Goal: Task Accomplishment & Management: Use online tool/utility

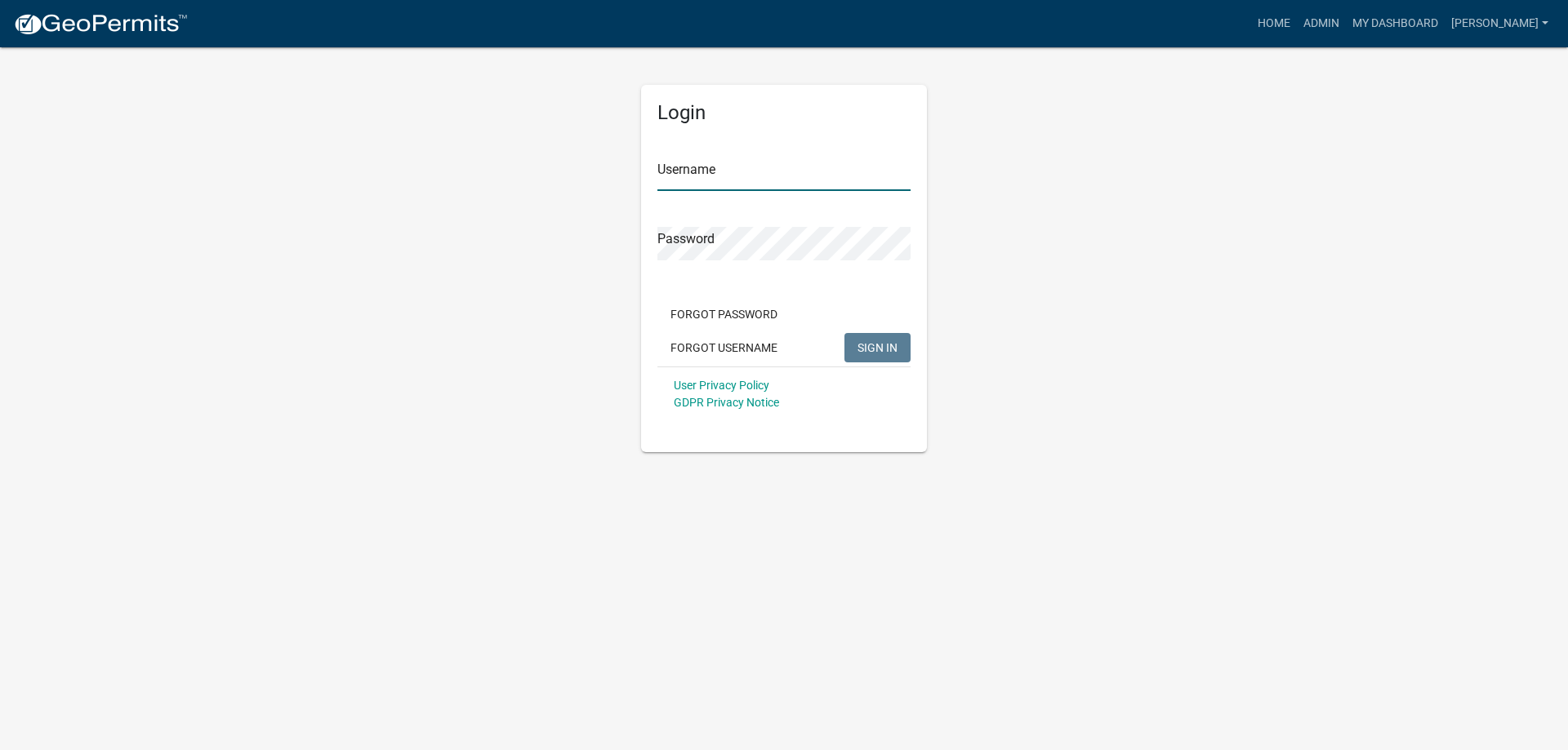
type input "[PERSON_NAME]"
click at [878, 344] on span "SIGN IN" at bounding box center [877, 347] width 40 height 13
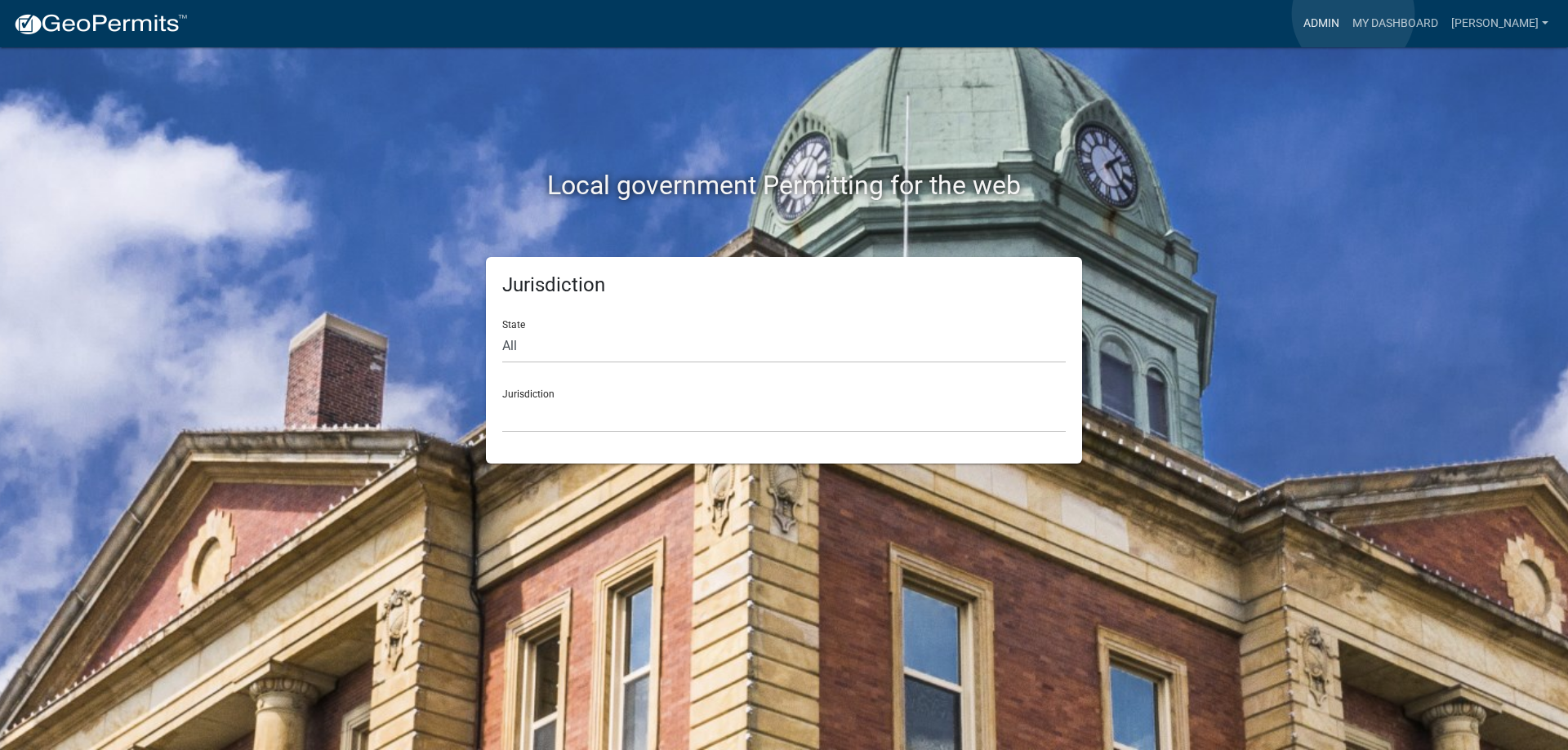
click at [1346, 14] on link "Admin" at bounding box center [1321, 23] width 49 height 31
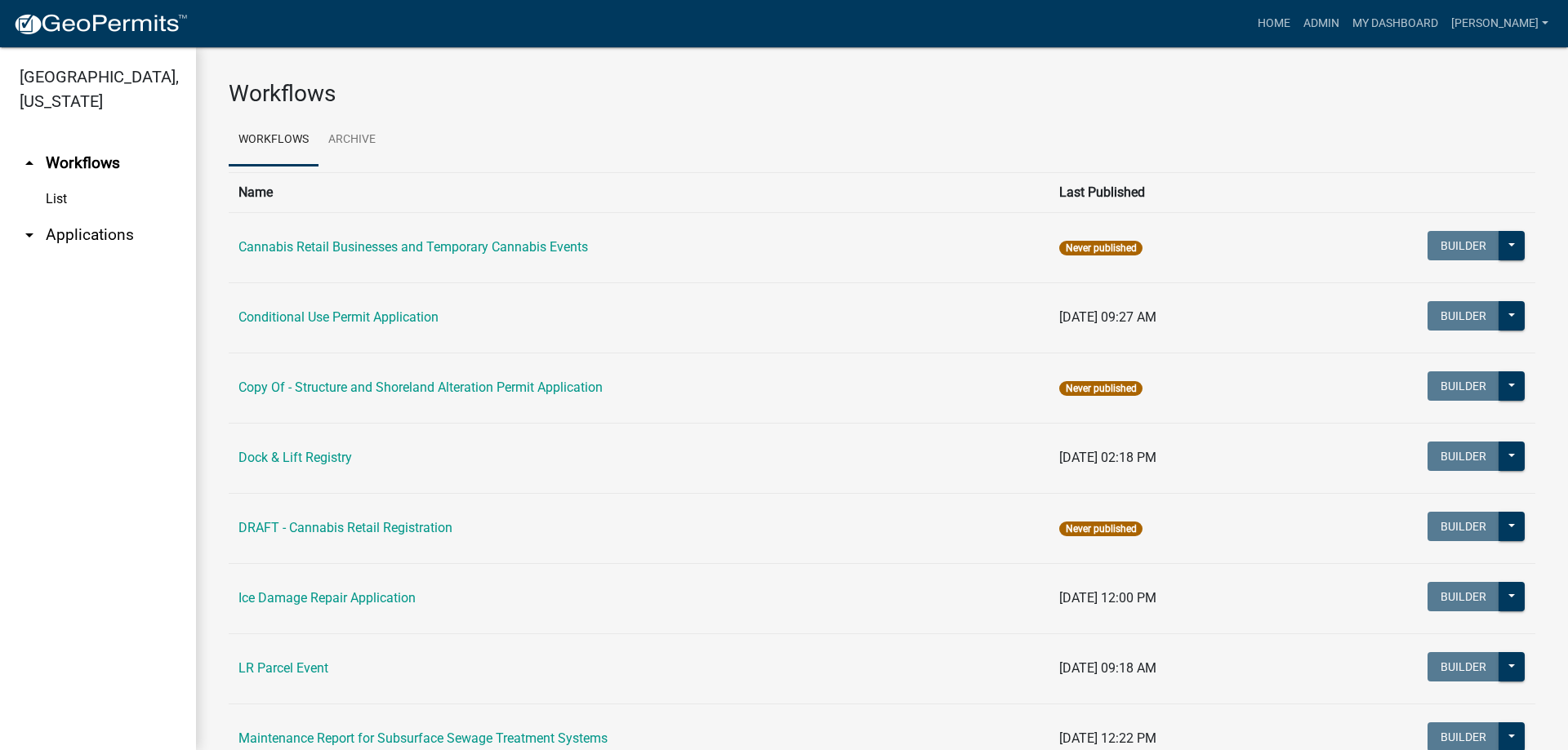
click at [81, 233] on link "arrow_drop_down Applications" at bounding box center [98, 235] width 196 height 39
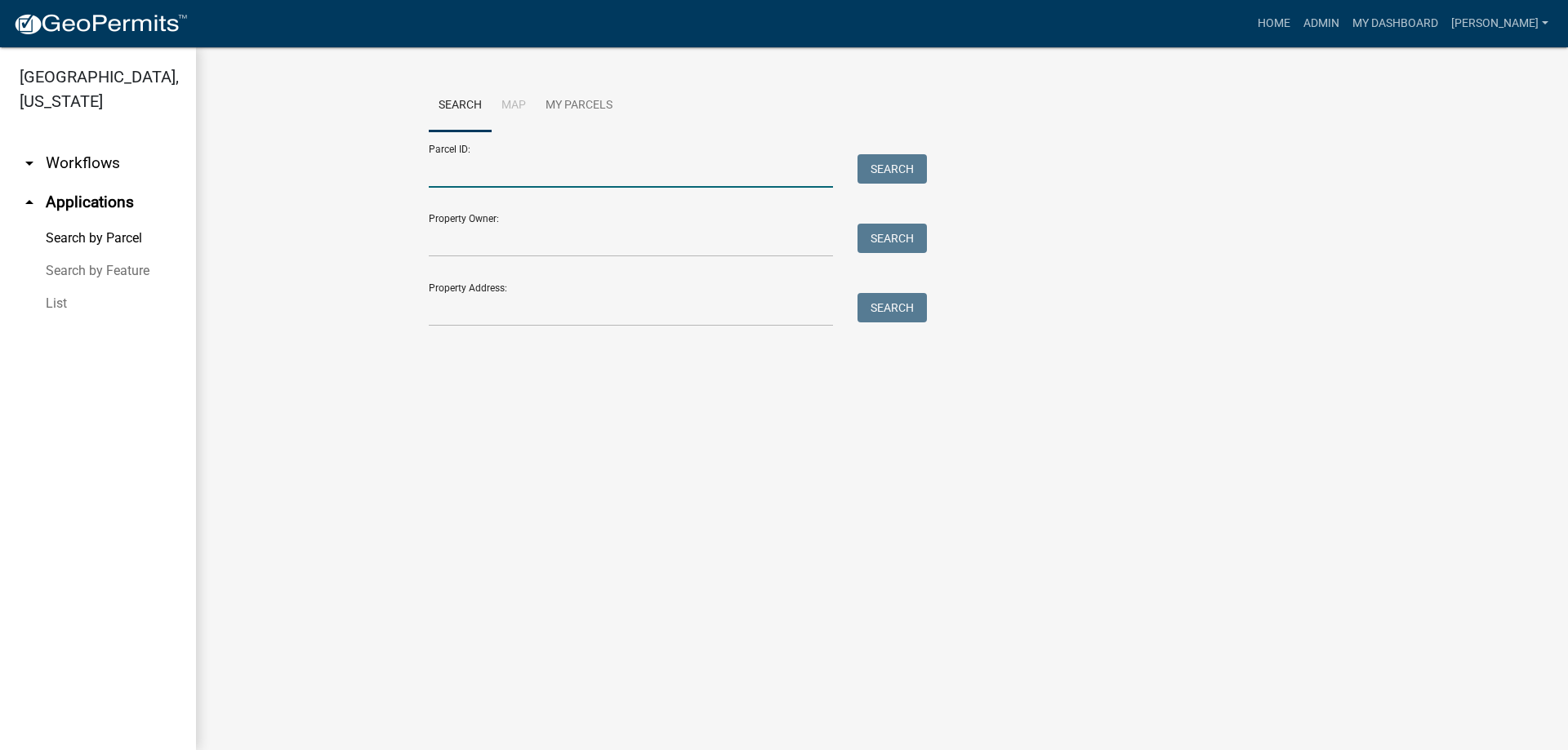
click at [491, 171] on input "Parcel ID:" at bounding box center [631, 171] width 404 height 33
